Goal: Task Accomplishment & Management: Manage account settings

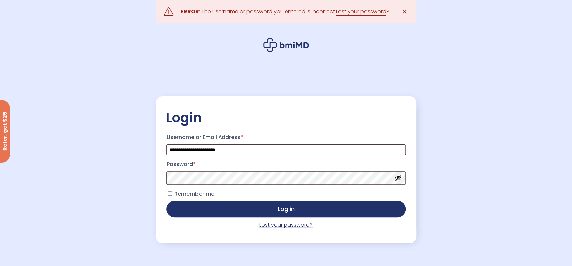
click at [289, 226] on link "Lost your password?" at bounding box center [285, 225] width 53 height 8
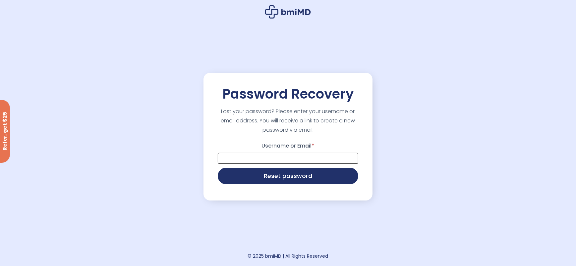
click at [242, 157] on input "Username or Email *" at bounding box center [288, 158] width 140 height 11
type input "**********"
click at [280, 177] on button "Reset password" at bounding box center [288, 175] width 140 height 17
click at [266, 157] on input "Username or Email *" at bounding box center [288, 158] width 140 height 11
type input "**********"
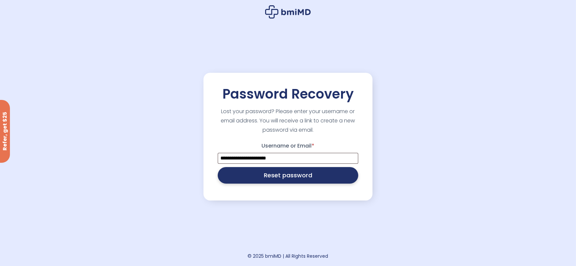
click at [284, 175] on button "Reset password" at bounding box center [288, 175] width 140 height 17
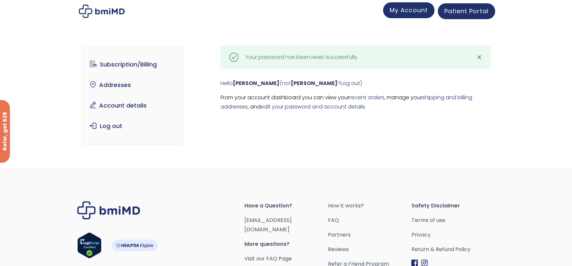
click at [404, 11] on span "My Account" at bounding box center [408, 10] width 38 height 8
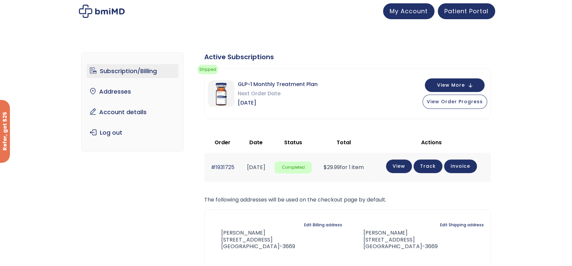
click at [119, 69] on link "Subscription/Billing" at bounding box center [132, 71] width 92 height 14
click at [464, 10] on span "Patient Portal" at bounding box center [466, 10] width 44 height 8
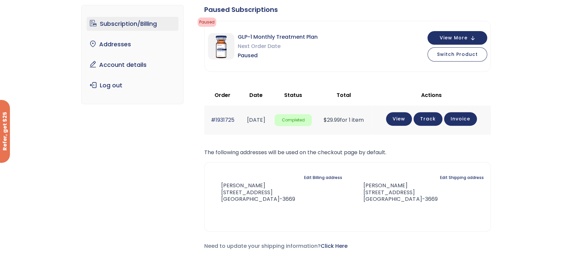
scroll to position [30, 0]
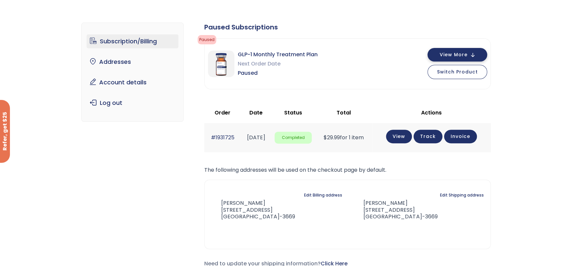
click at [449, 53] on span "View More" at bounding box center [453, 55] width 28 height 4
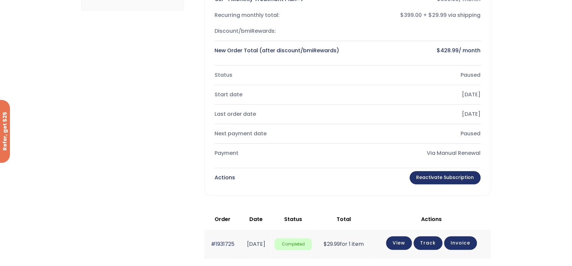
scroll to position [150, 0]
